Goal: Task Accomplishment & Management: Manage account settings

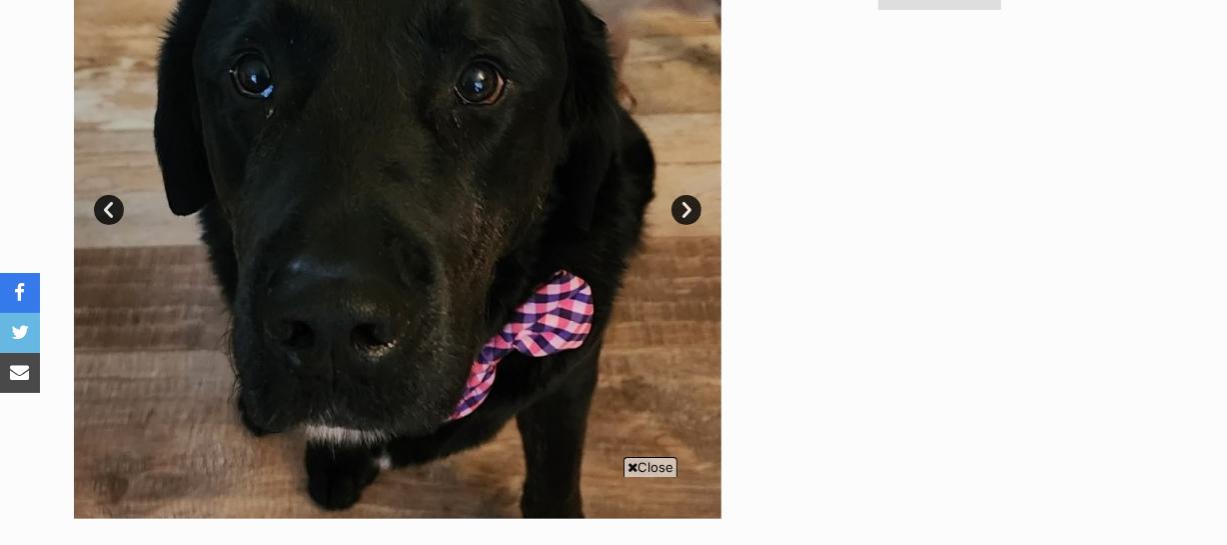
click at [682, 206] on link "Next" at bounding box center [686, 210] width 30 height 30
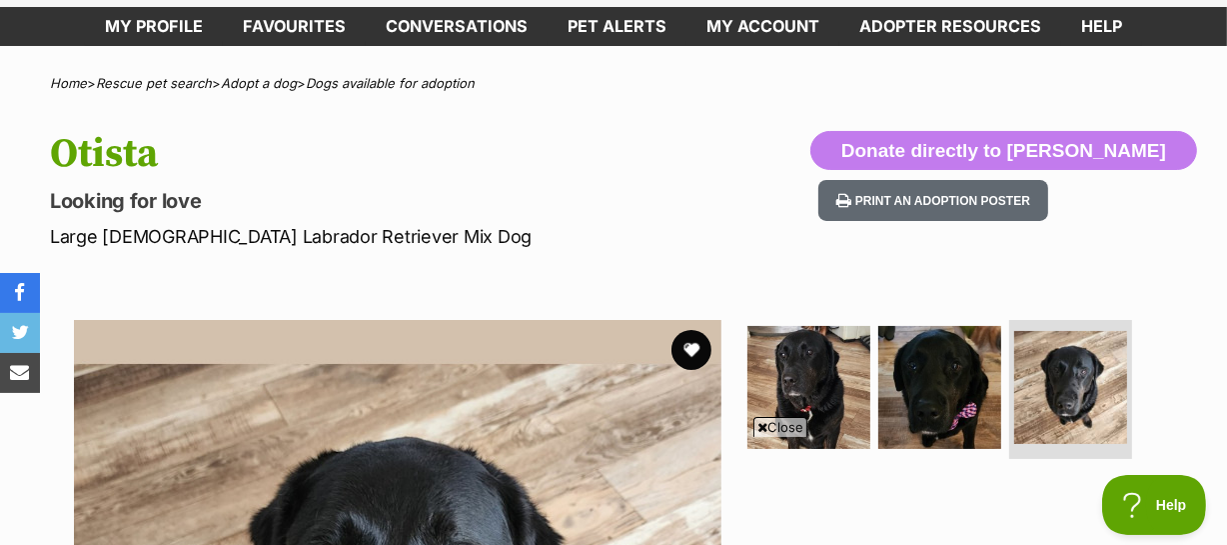
scroll to position [90, 0]
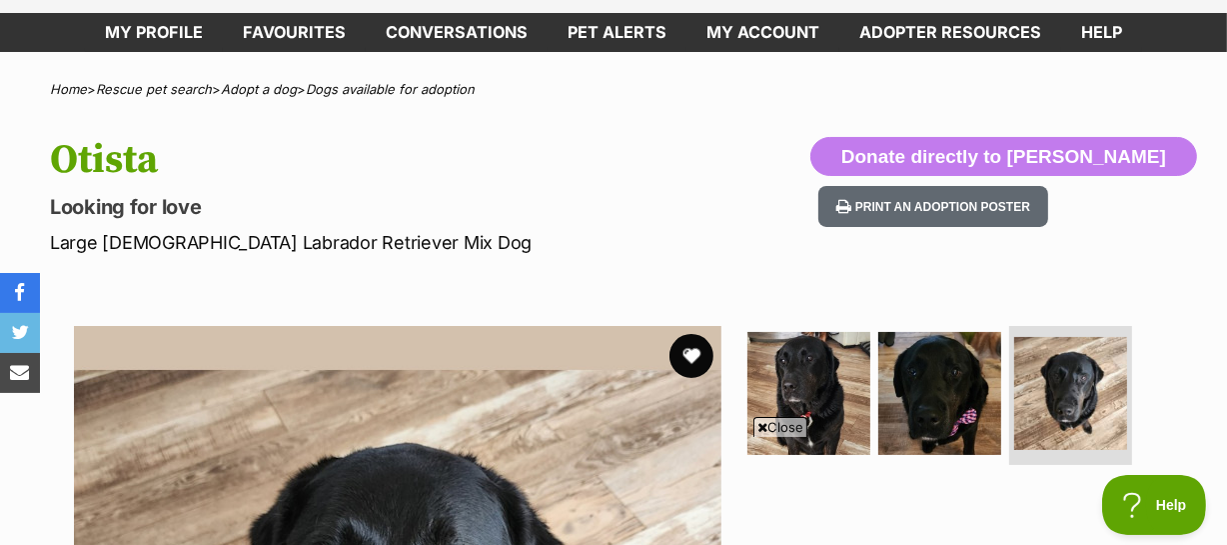
click at [699, 351] on button "favourite" at bounding box center [691, 356] width 44 height 44
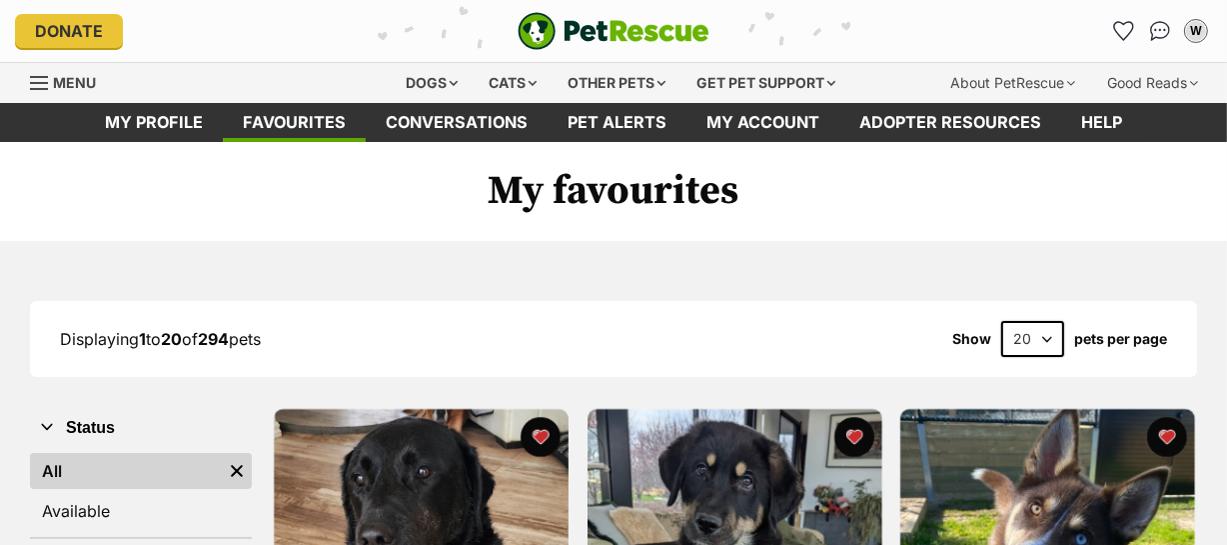
select select "60"
click at [1001, 321] on select "20 40 60" at bounding box center [1032, 339] width 63 height 36
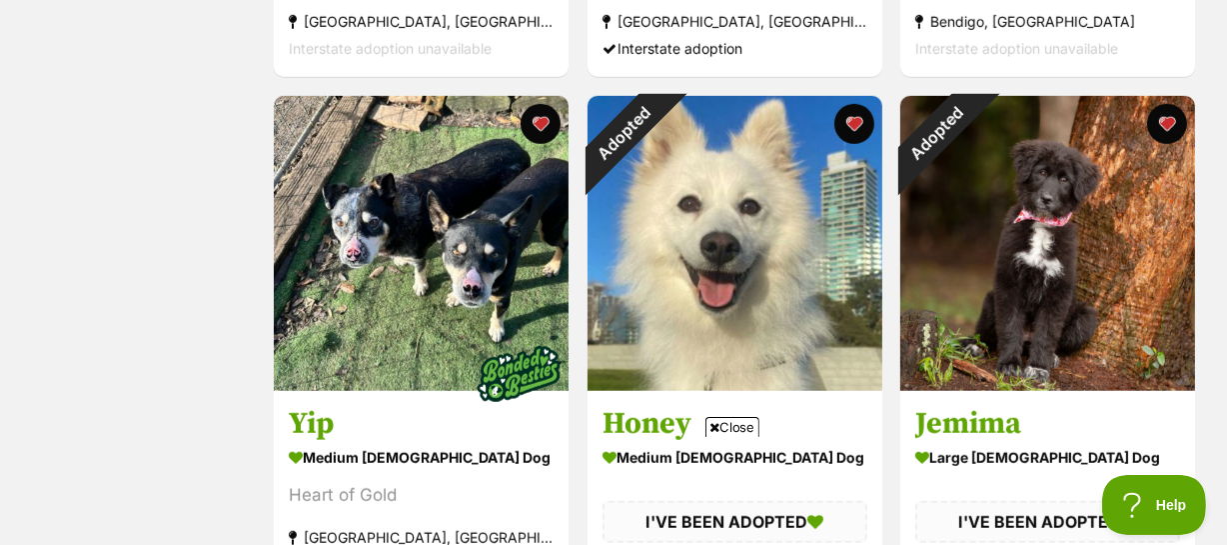
scroll to position [1362, 0]
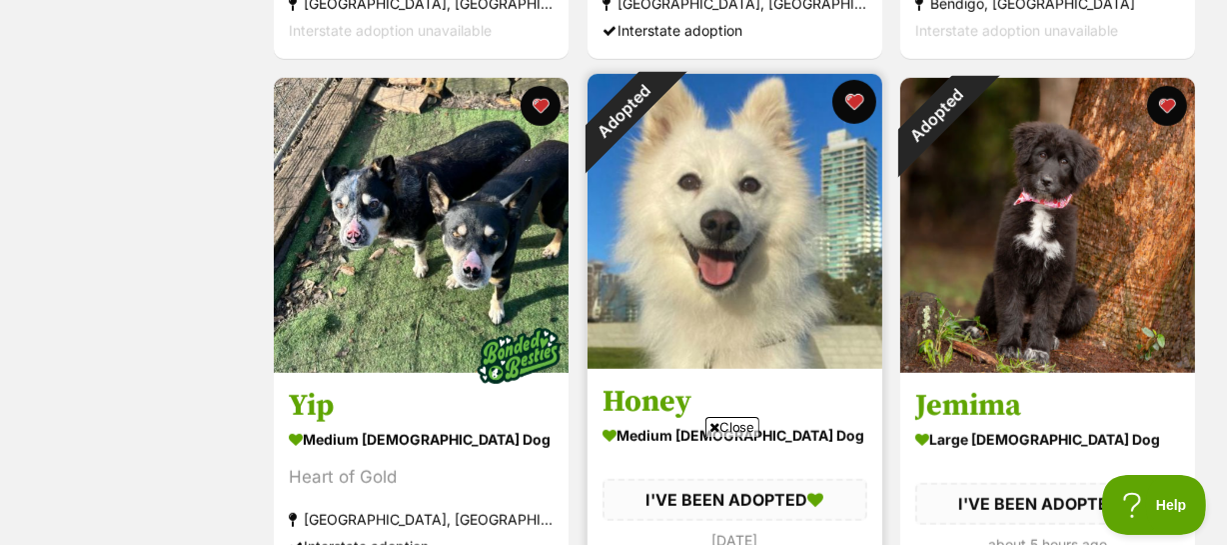
drag, startPoint x: 853, startPoint y: 94, endPoint x: 862, endPoint y: 100, distance: 10.8
click at [853, 94] on button "favourite" at bounding box center [853, 102] width 44 height 44
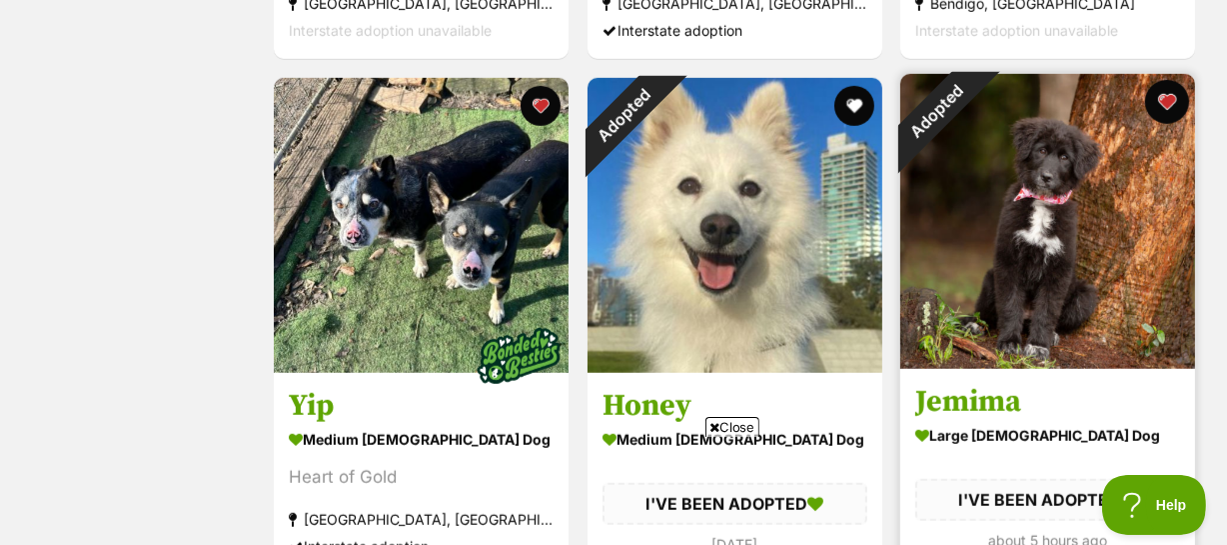
click at [1164, 100] on button "favourite" at bounding box center [1167, 102] width 44 height 44
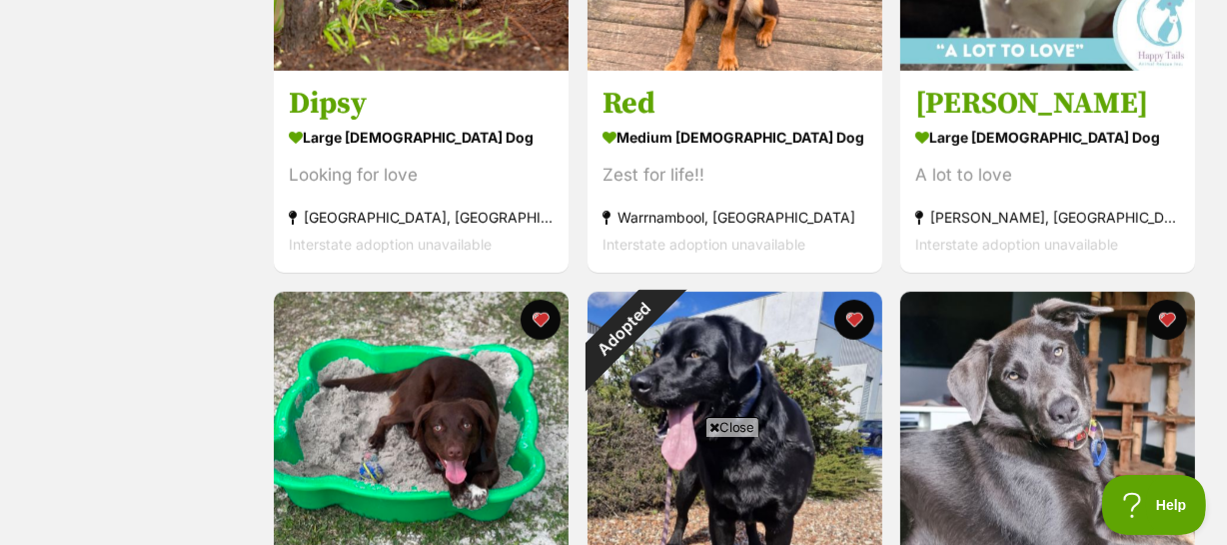
scroll to position [2452, 0]
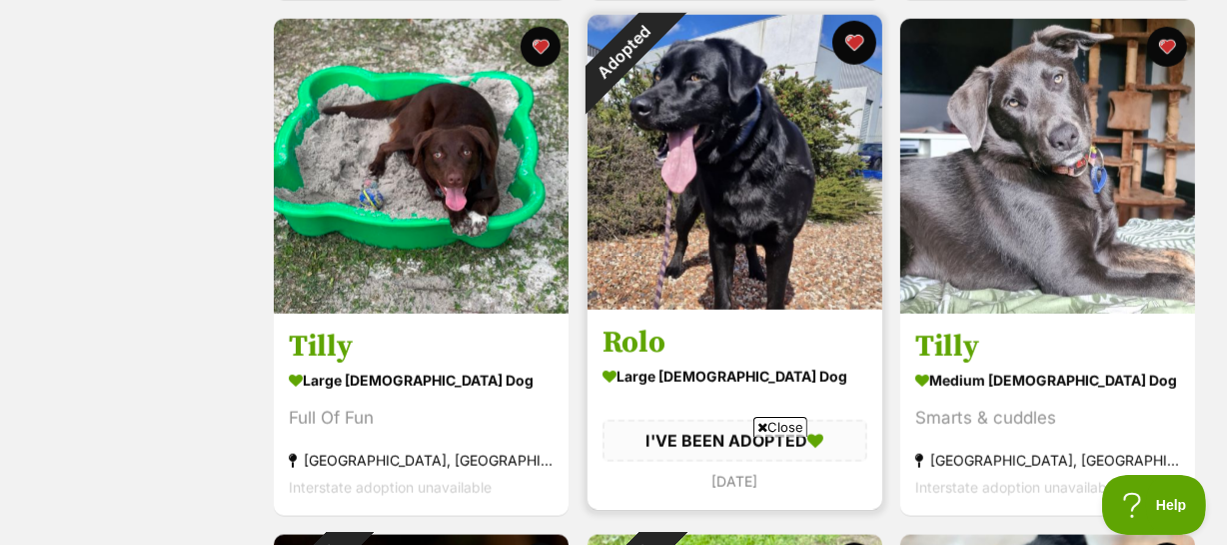
click at [855, 33] on button "favourite" at bounding box center [853, 43] width 44 height 44
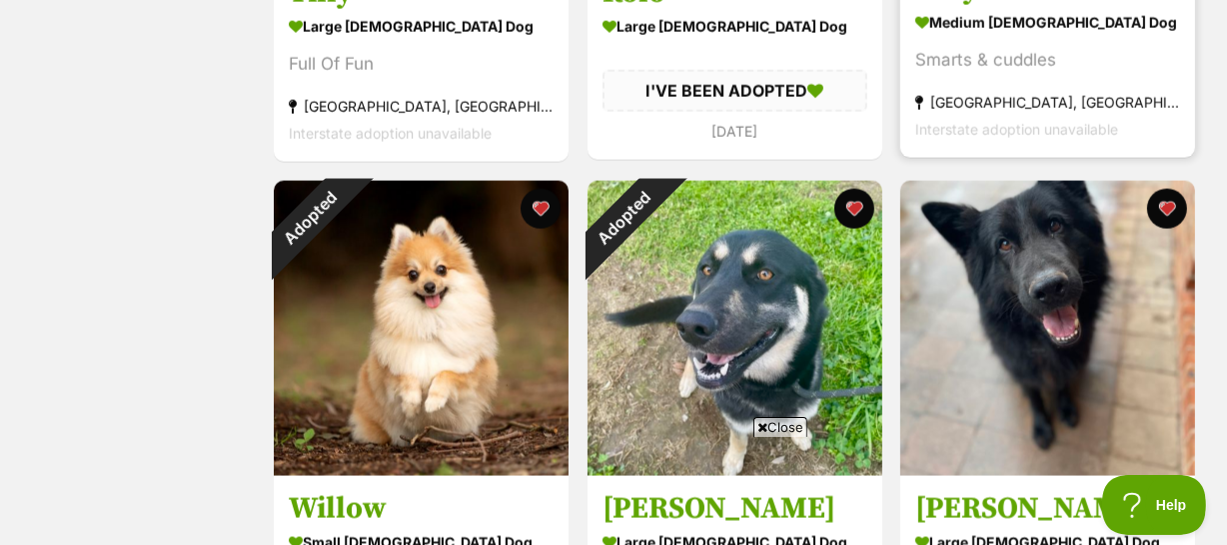
scroll to position [2907, 0]
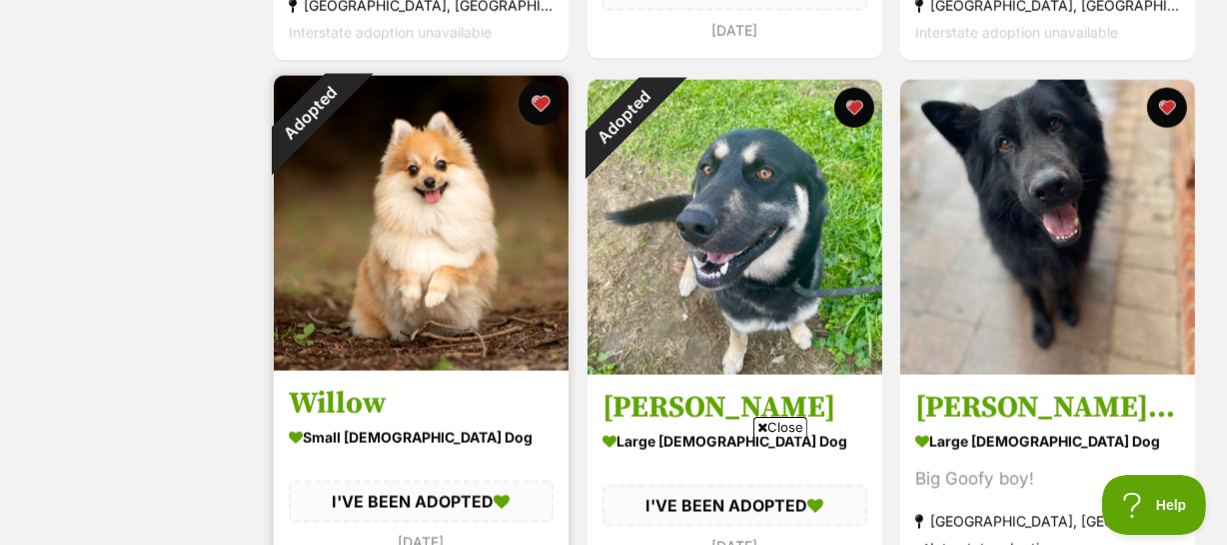
click at [540, 96] on button "favourite" at bounding box center [541, 104] width 44 height 44
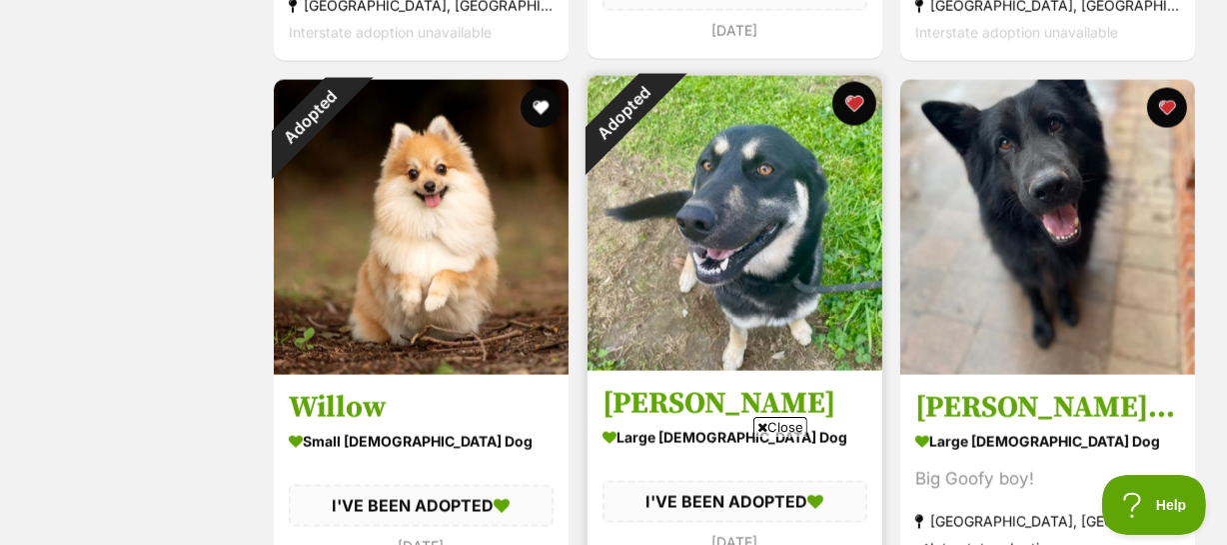
click at [858, 100] on button "favourite" at bounding box center [853, 104] width 44 height 44
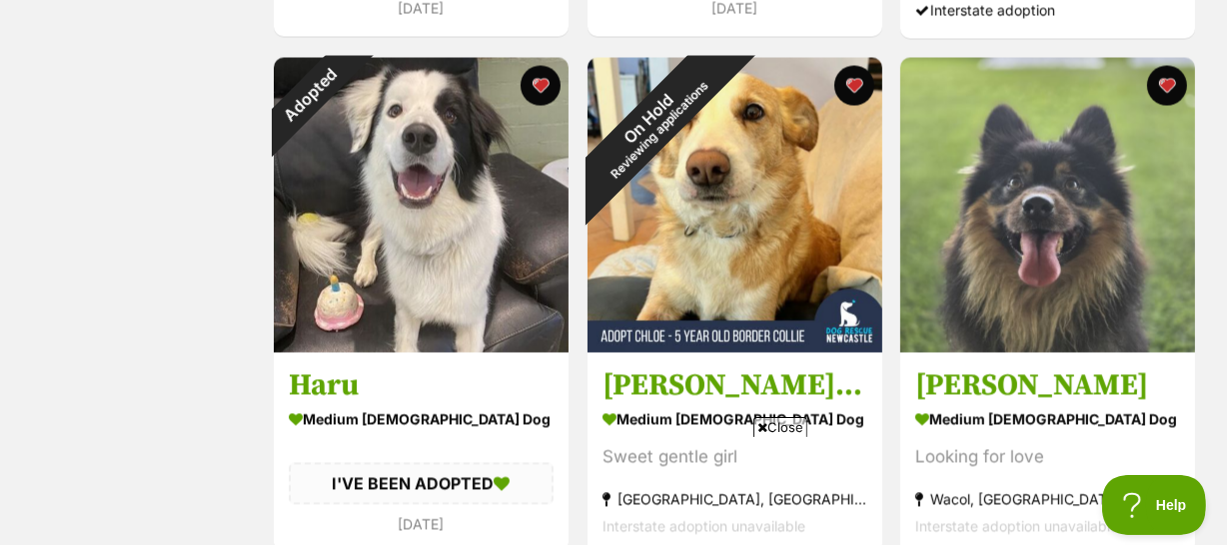
scroll to position [3451, 0]
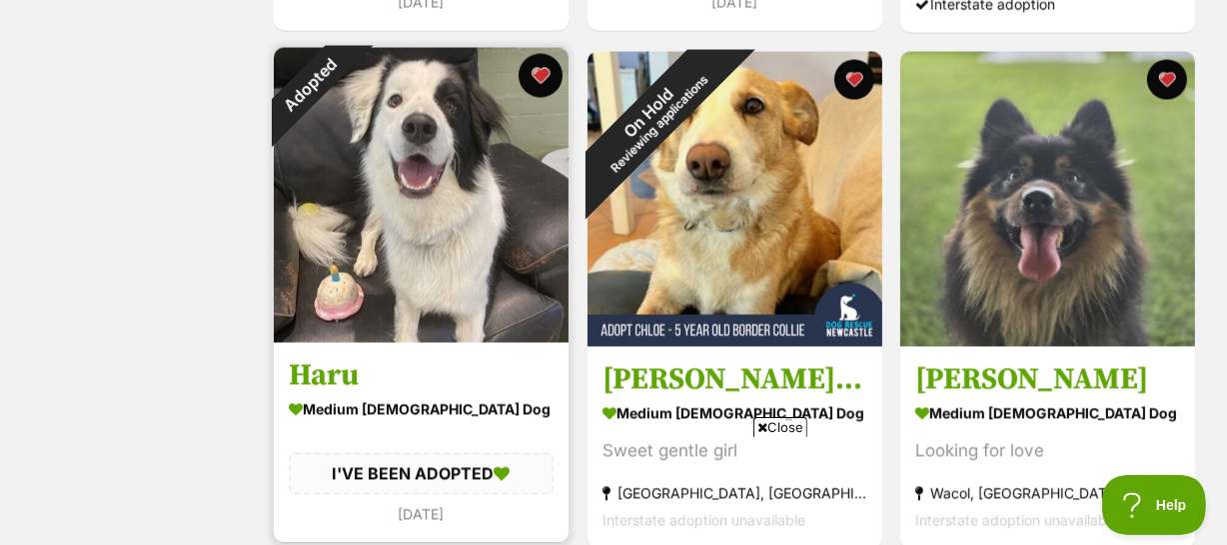
click at [539, 74] on button "favourite" at bounding box center [541, 75] width 44 height 44
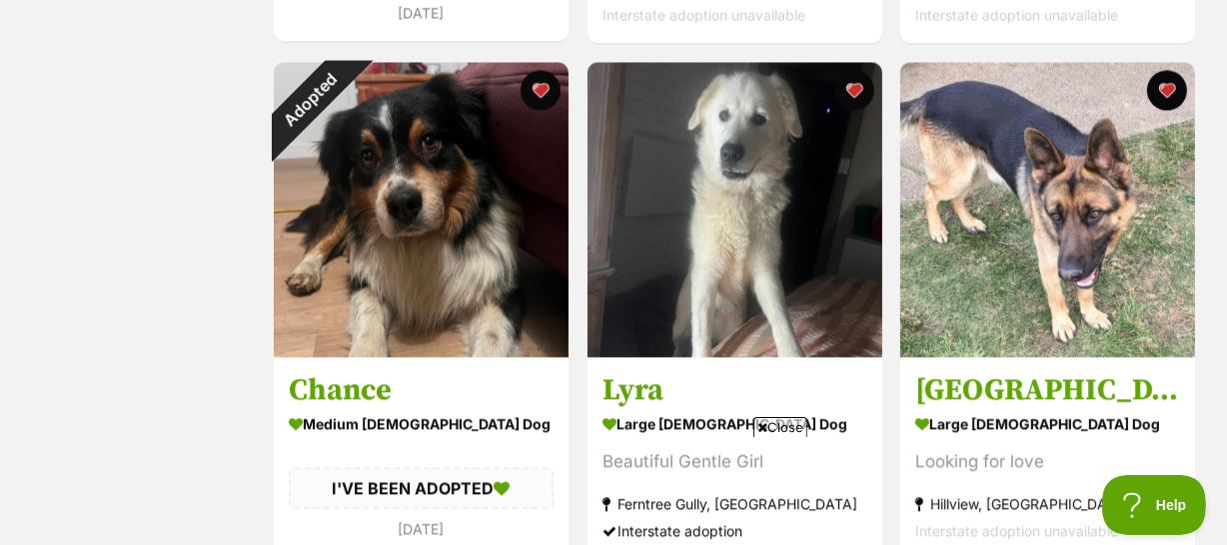
scroll to position [3997, 0]
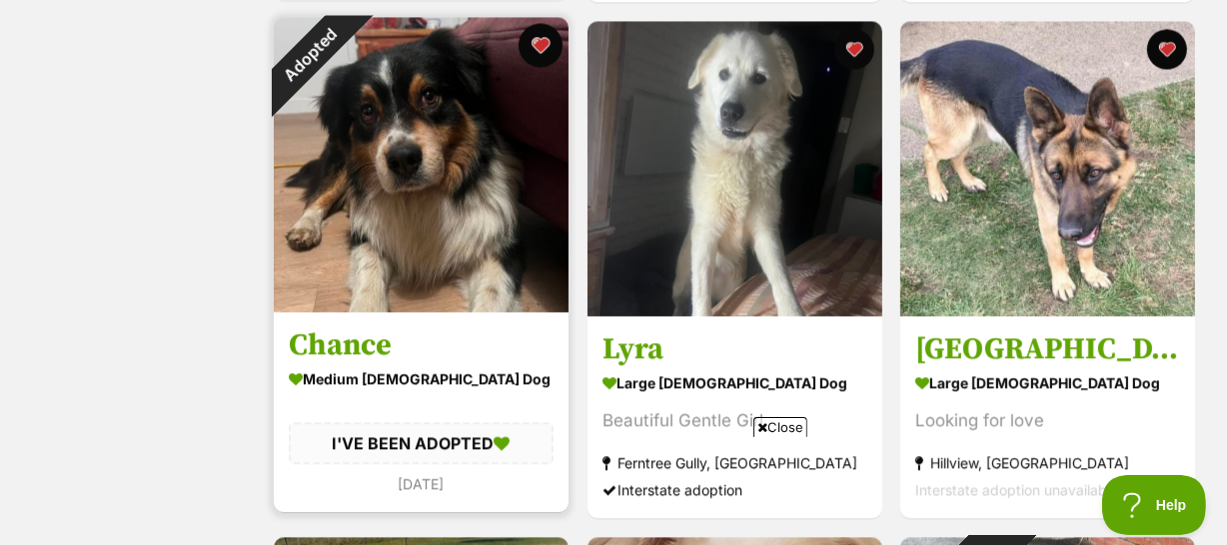
click at [540, 42] on button "favourite" at bounding box center [541, 45] width 44 height 44
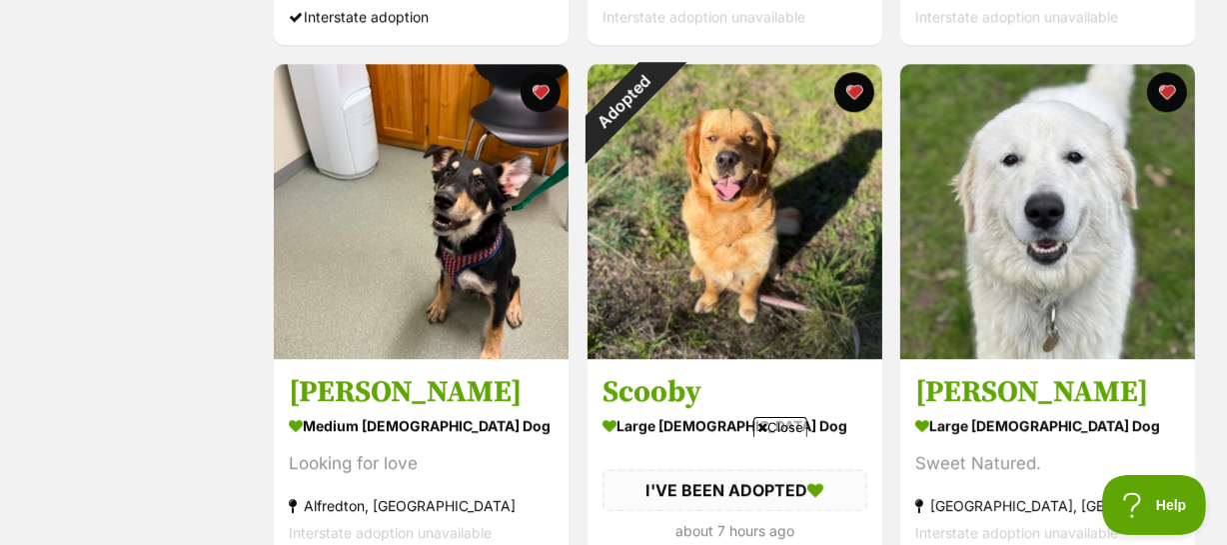
scroll to position [4996, 0]
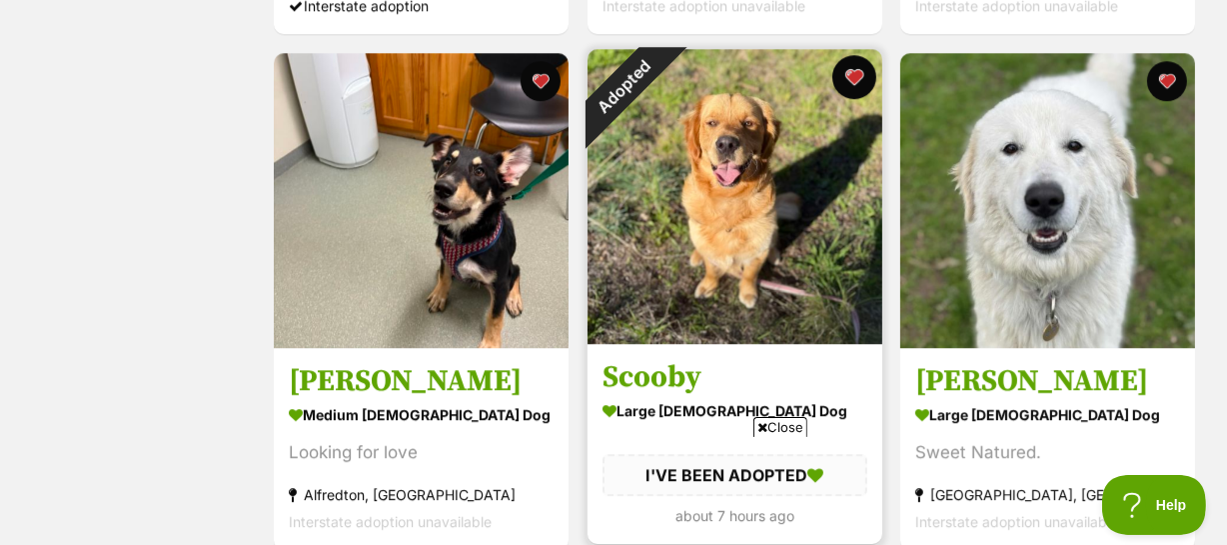
click at [853, 81] on button "favourite" at bounding box center [853, 77] width 44 height 44
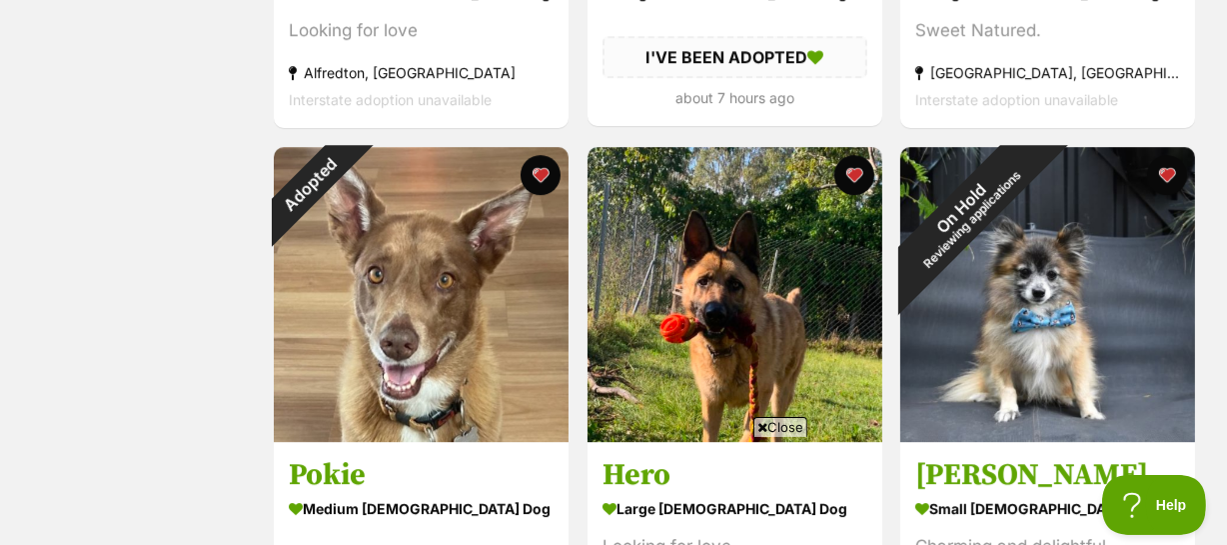
scroll to position [5450, 0]
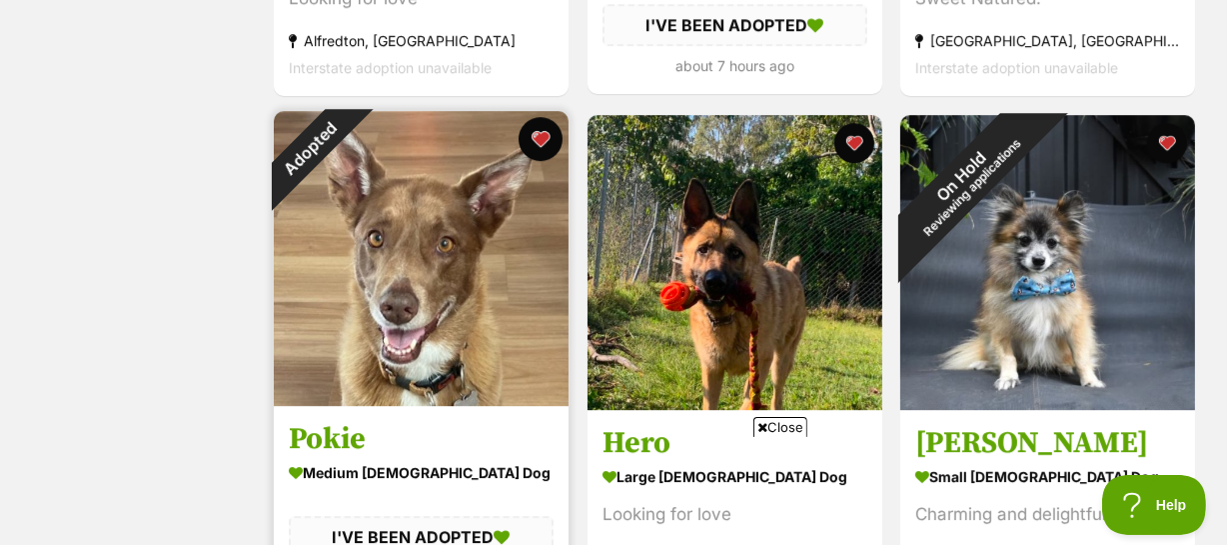
click at [541, 140] on button "favourite" at bounding box center [541, 139] width 44 height 44
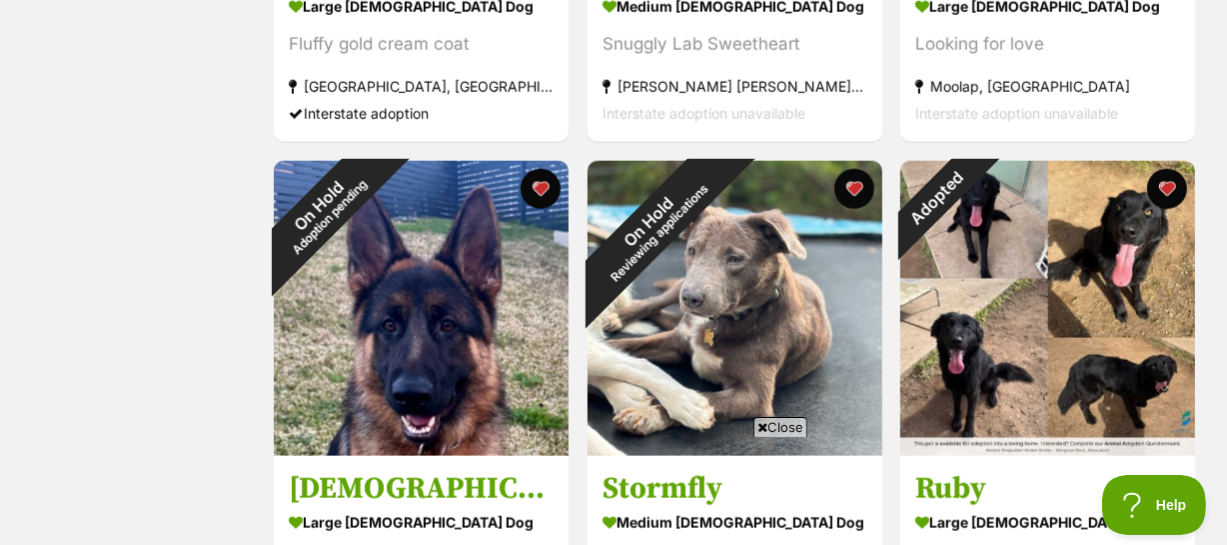
scroll to position [8993, 0]
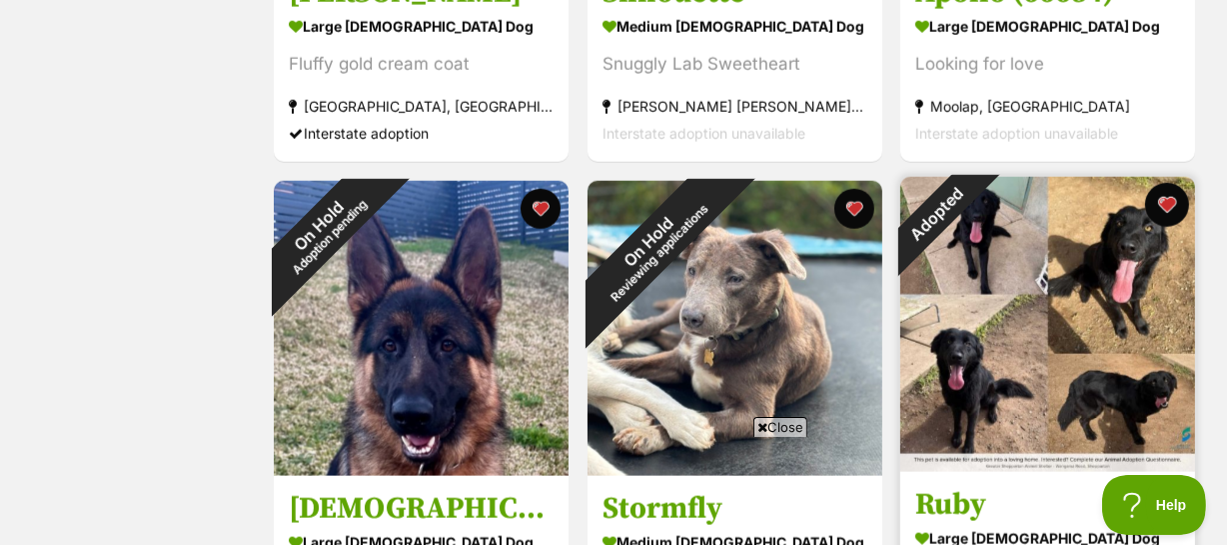
click at [1164, 207] on button "favourite" at bounding box center [1167, 205] width 44 height 44
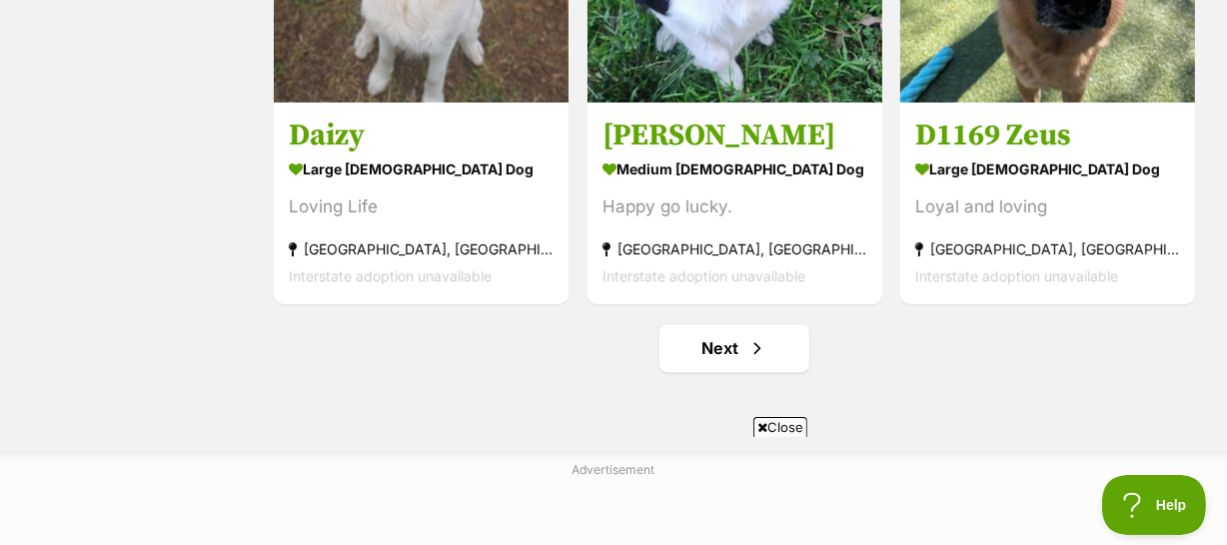
scroll to position [10446, 0]
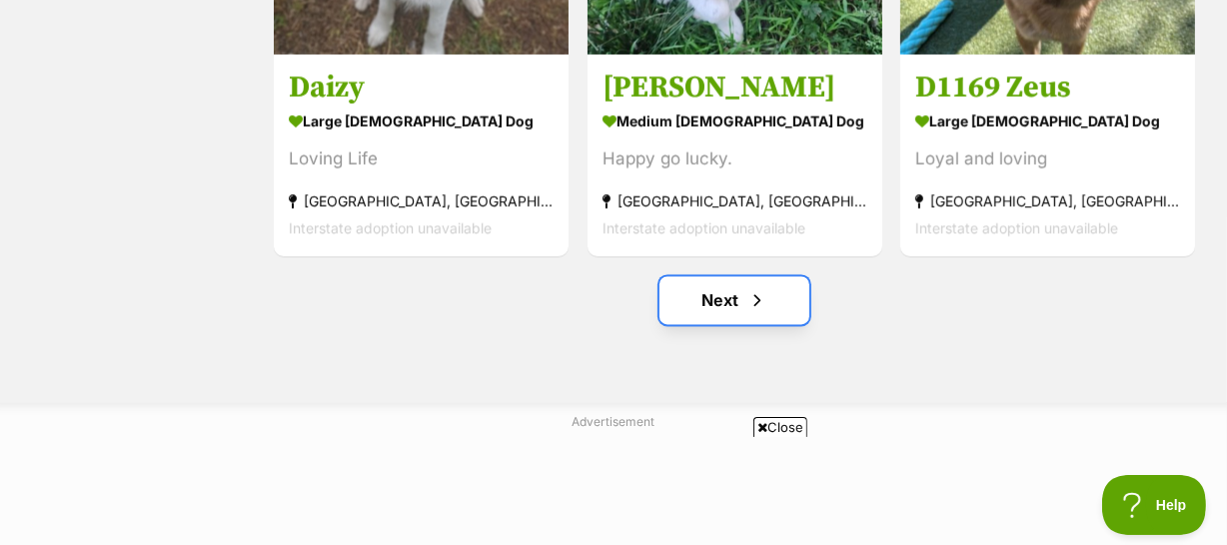
click at [721, 291] on link "Next" at bounding box center [734, 300] width 150 height 48
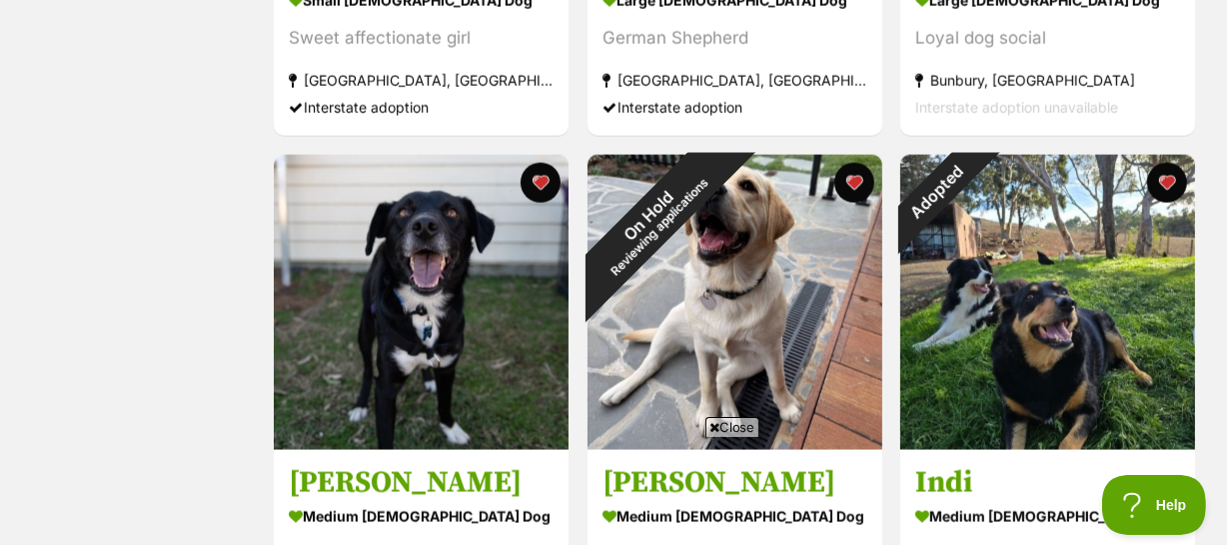
scroll to position [2833, 0]
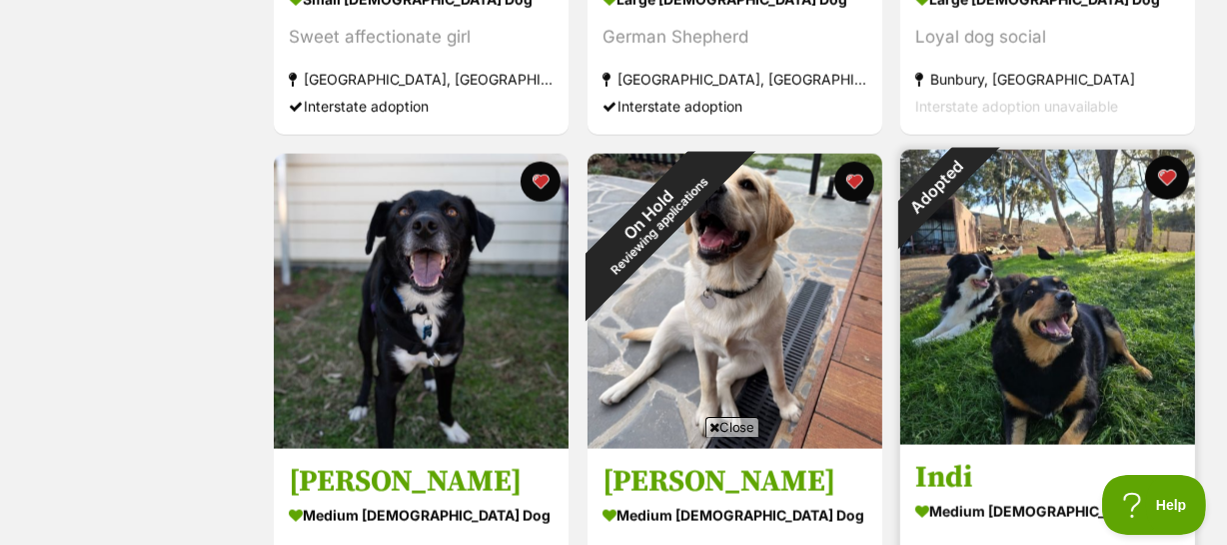
click at [1163, 174] on button "favourite" at bounding box center [1167, 178] width 44 height 44
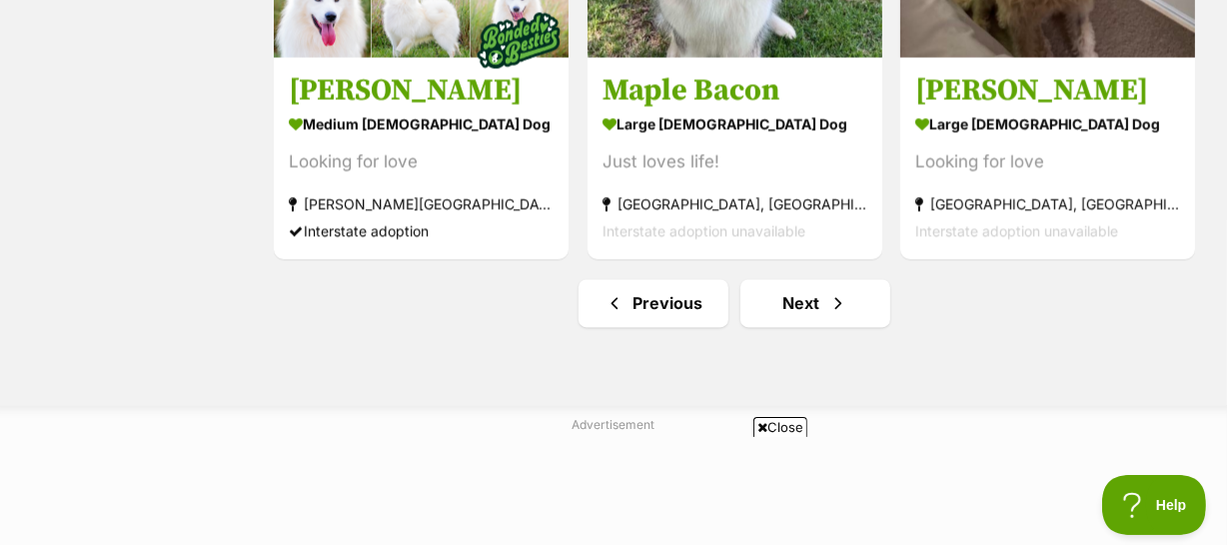
scroll to position [10463, 0]
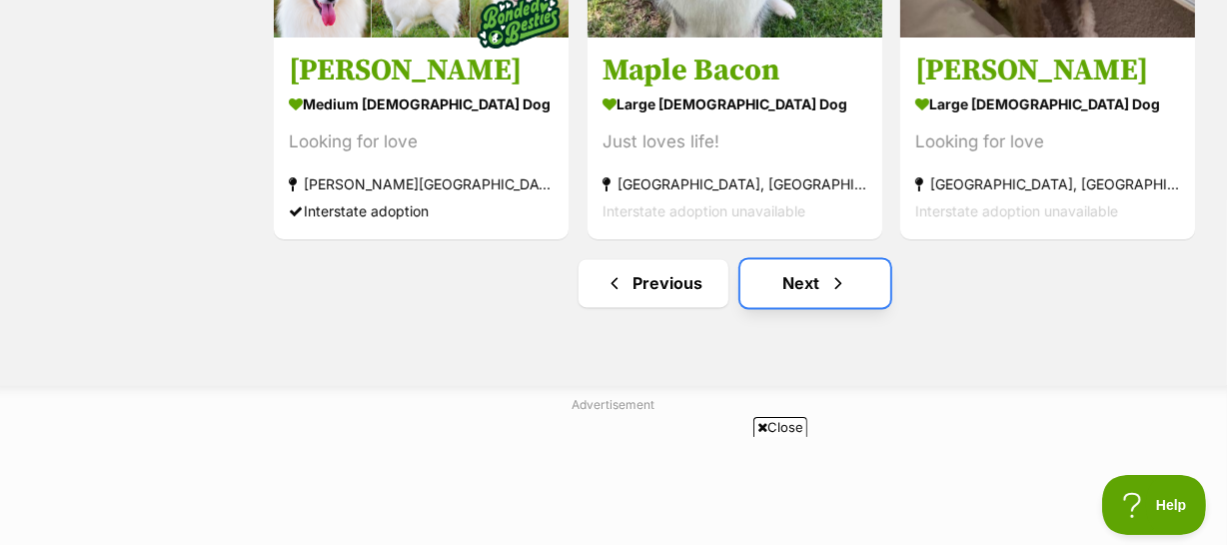
click at [809, 280] on link "Next" at bounding box center [815, 283] width 150 height 48
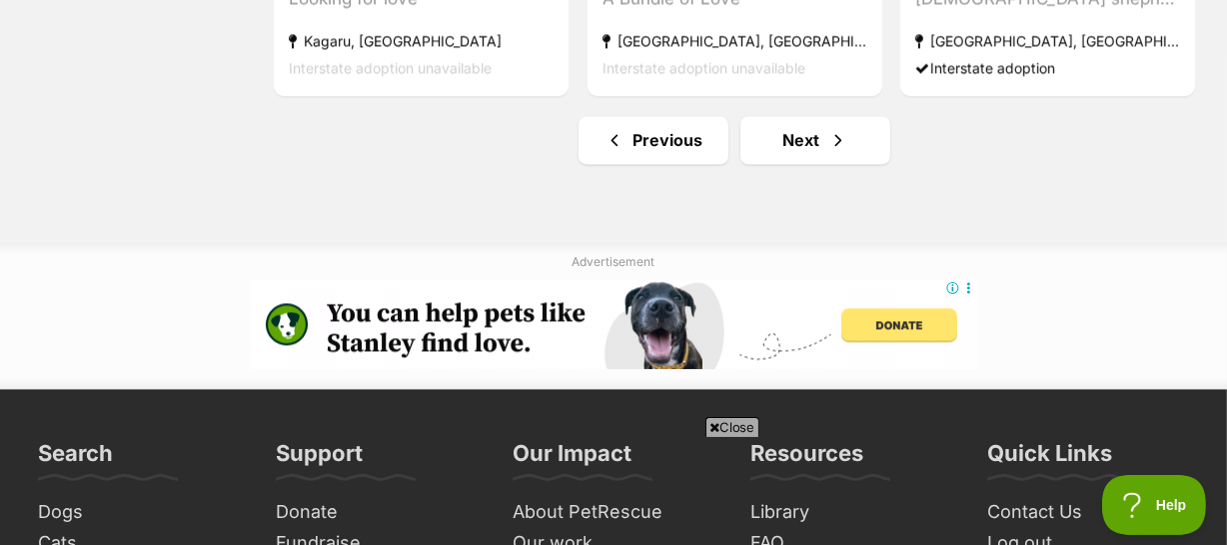
scroll to position [10628, 0]
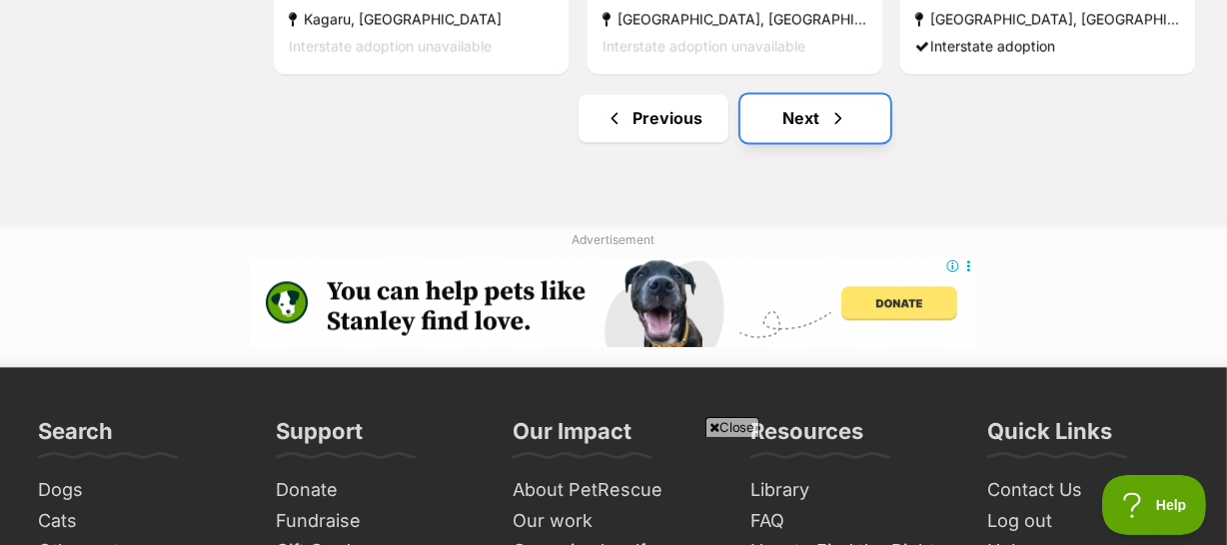
click at [783, 112] on link "Next" at bounding box center [815, 118] width 150 height 48
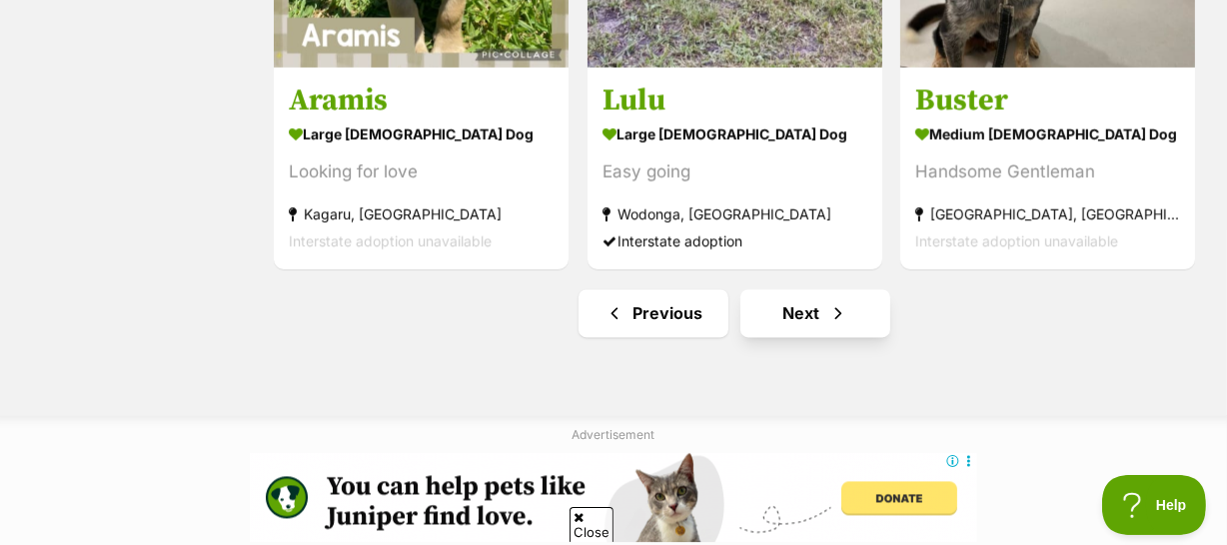
scroll to position [10463, 0]
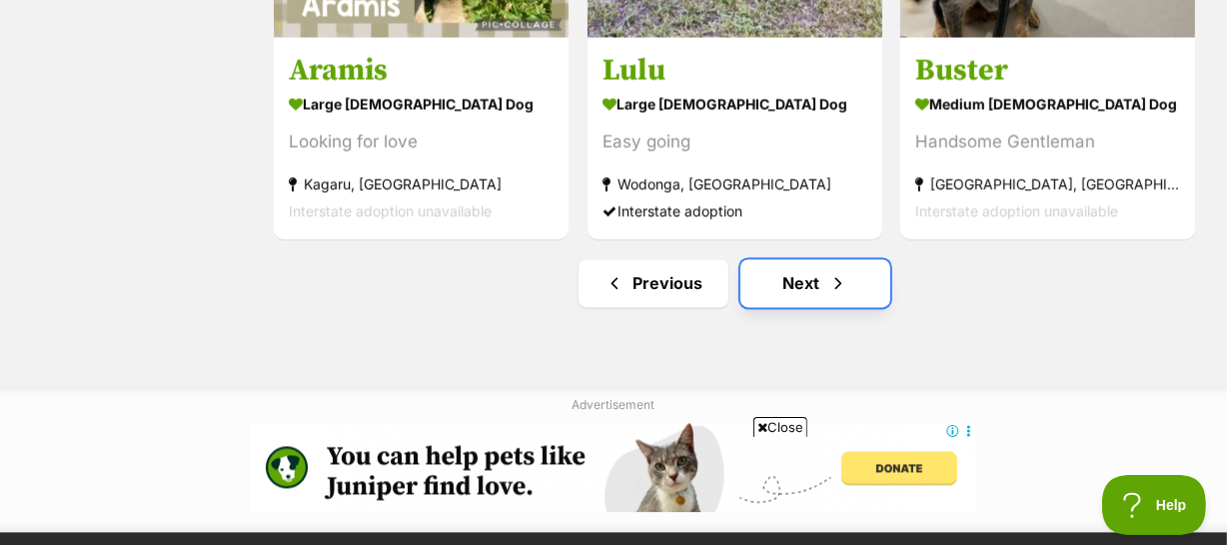
click at [800, 273] on link "Next" at bounding box center [815, 283] width 150 height 48
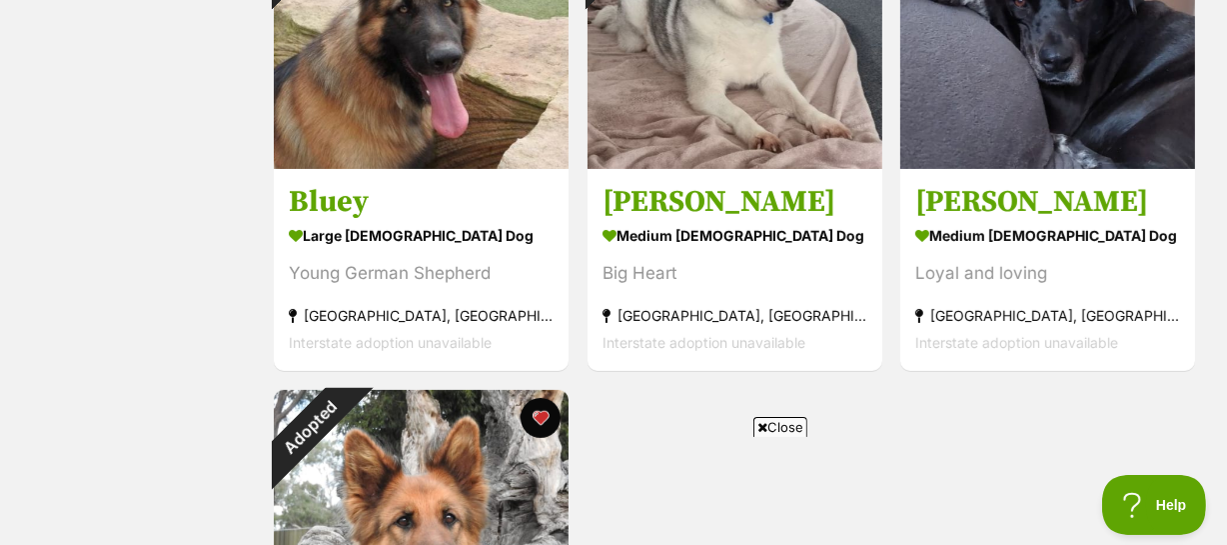
scroll to position [7266, 0]
